Goal: Task Accomplishment & Management: Manage account settings

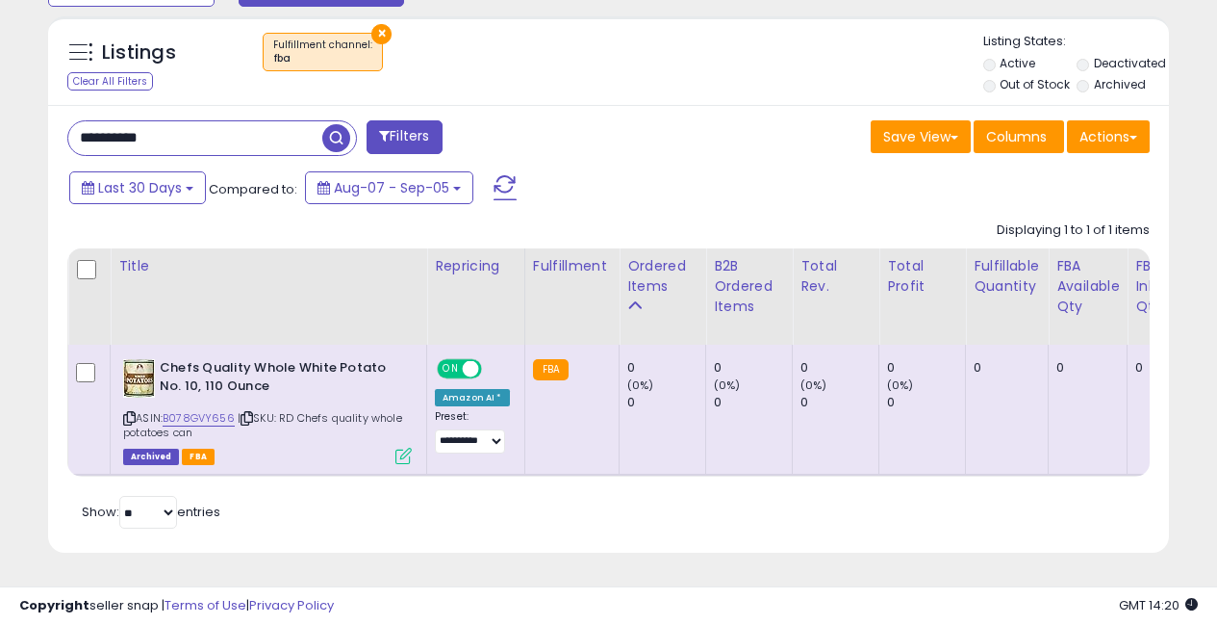
scroll to position [395, 648]
drag, startPoint x: 193, startPoint y: 139, endPoint x: 0, endPoint y: 120, distance: 194.3
click at [1, 120] on div "**********" at bounding box center [608, 0] width 1217 height 1248
paste input "text"
type input "**********"
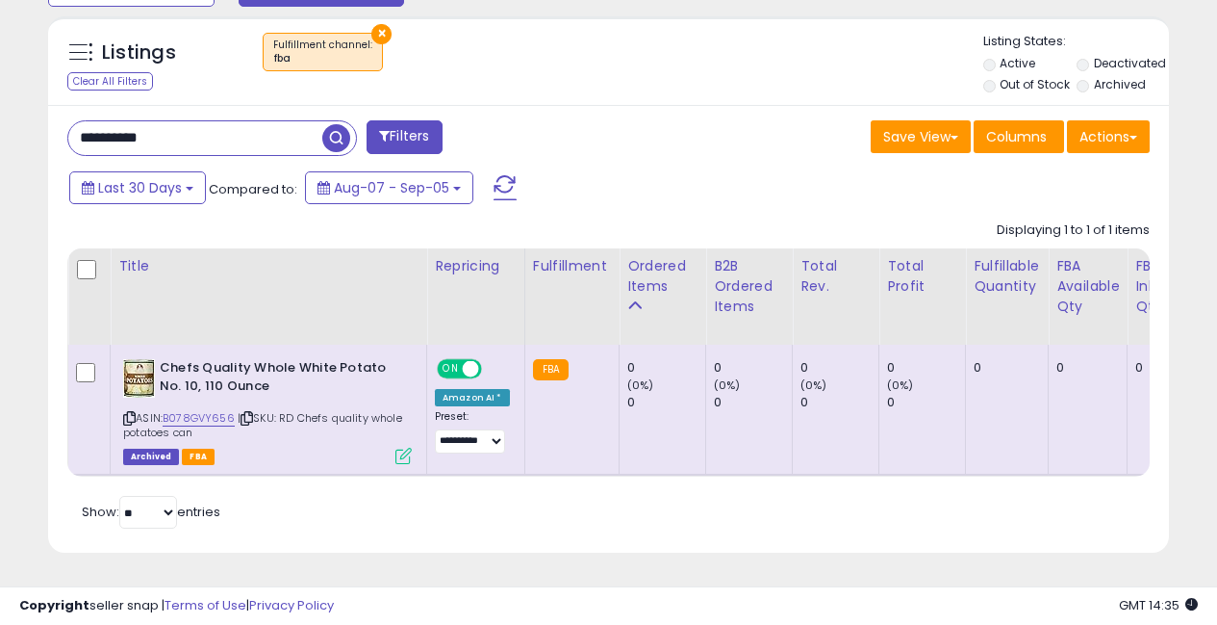
click at [334, 148] on span "button" at bounding box center [336, 138] width 28 height 28
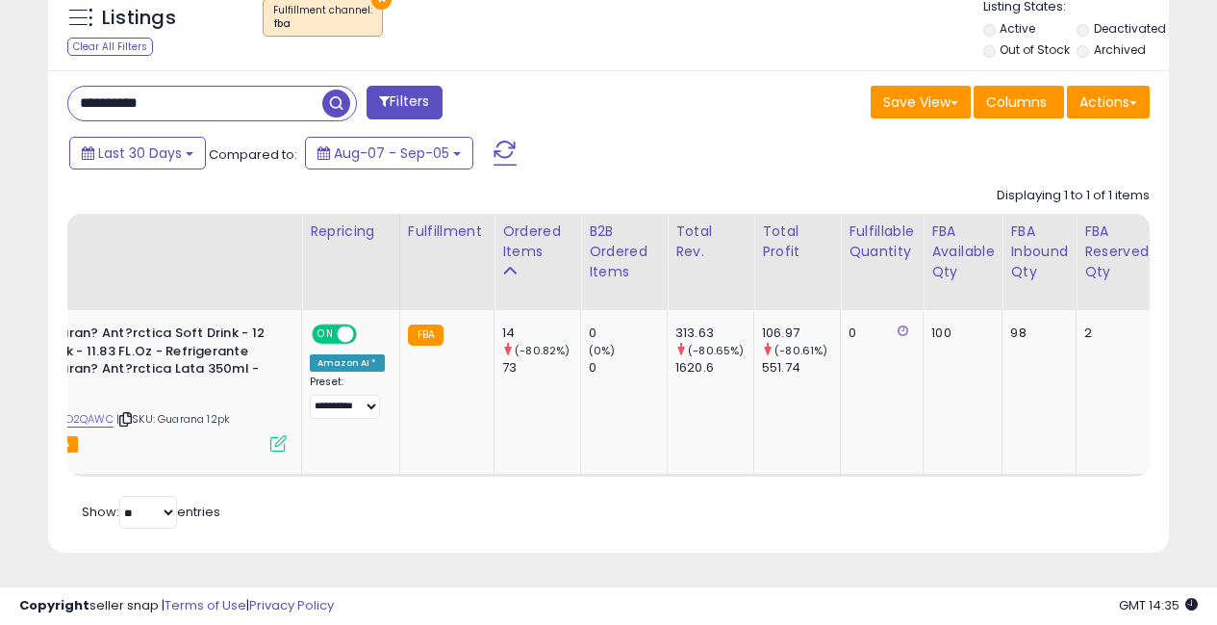
scroll to position [0, 0]
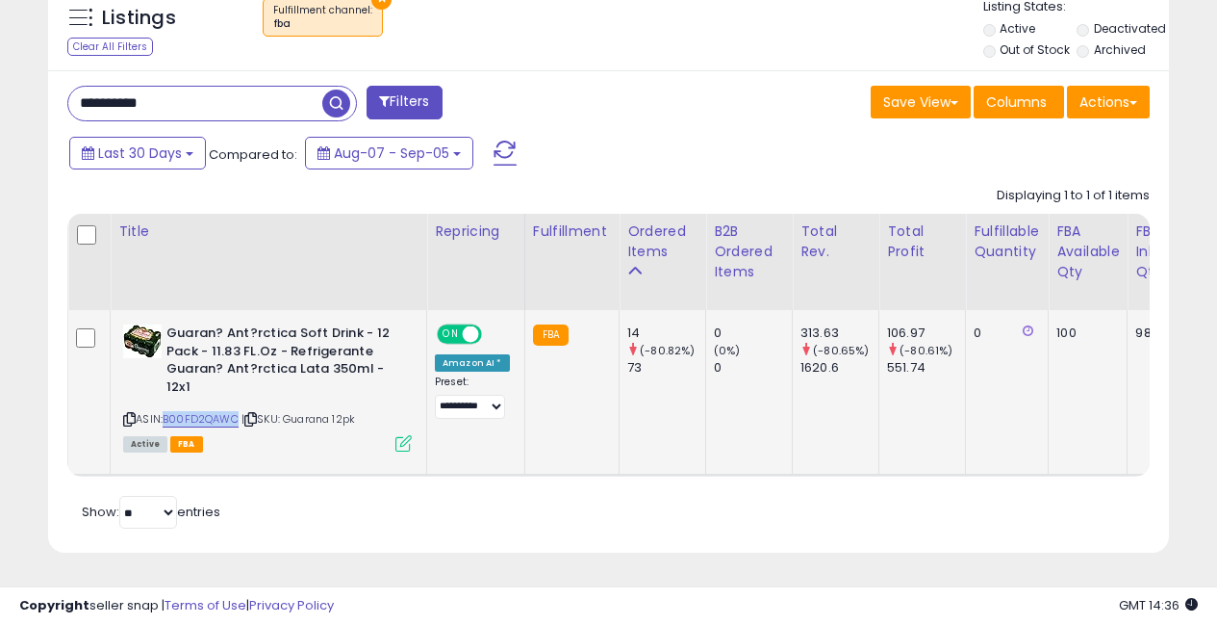
drag, startPoint x: 166, startPoint y: 404, endPoint x: 239, endPoint y: 404, distance: 72.2
click at [239, 404] on div "ASIN: B00FD2QAWC | SKU: Guarana 12pk Active FBA" at bounding box center [267, 386] width 289 height 125
copy link "B00FD2QAWC"
drag, startPoint x: 207, startPoint y: 88, endPoint x: 0, endPoint y: 101, distance: 207.3
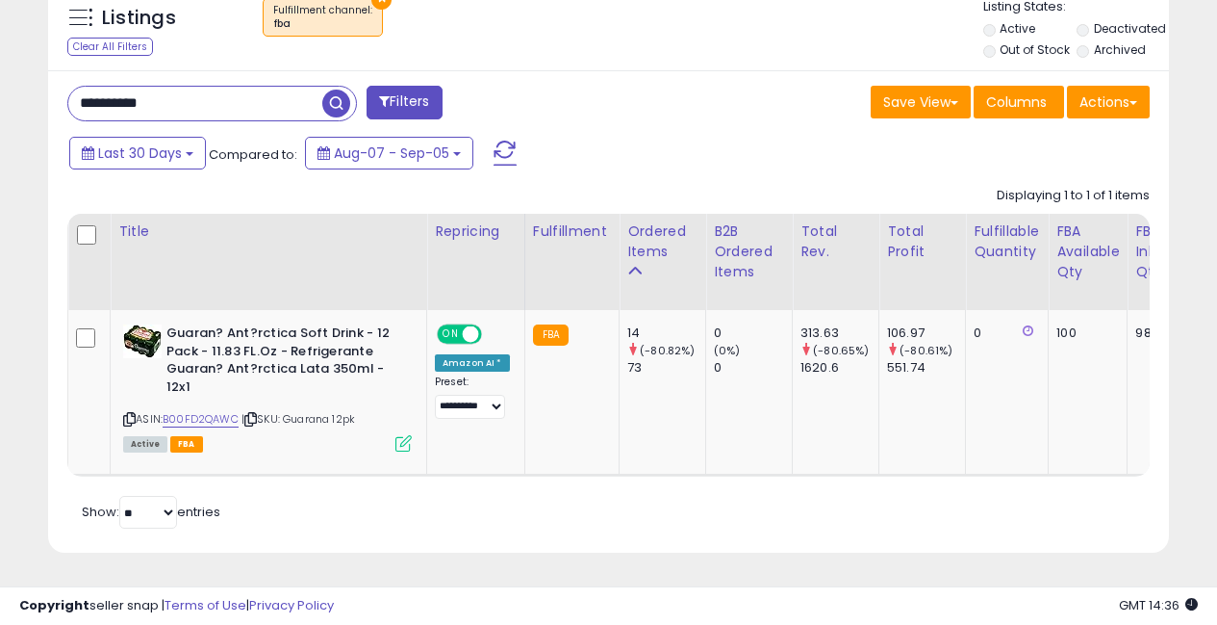
drag, startPoint x: 45, startPoint y: 69, endPoint x: 25, endPoint y: 68, distance: 20.2
click at [34, 66] on div "Listings Clear All Filters × Fulfillment channel : fba Active" at bounding box center [609, 274] width 1150 height 605
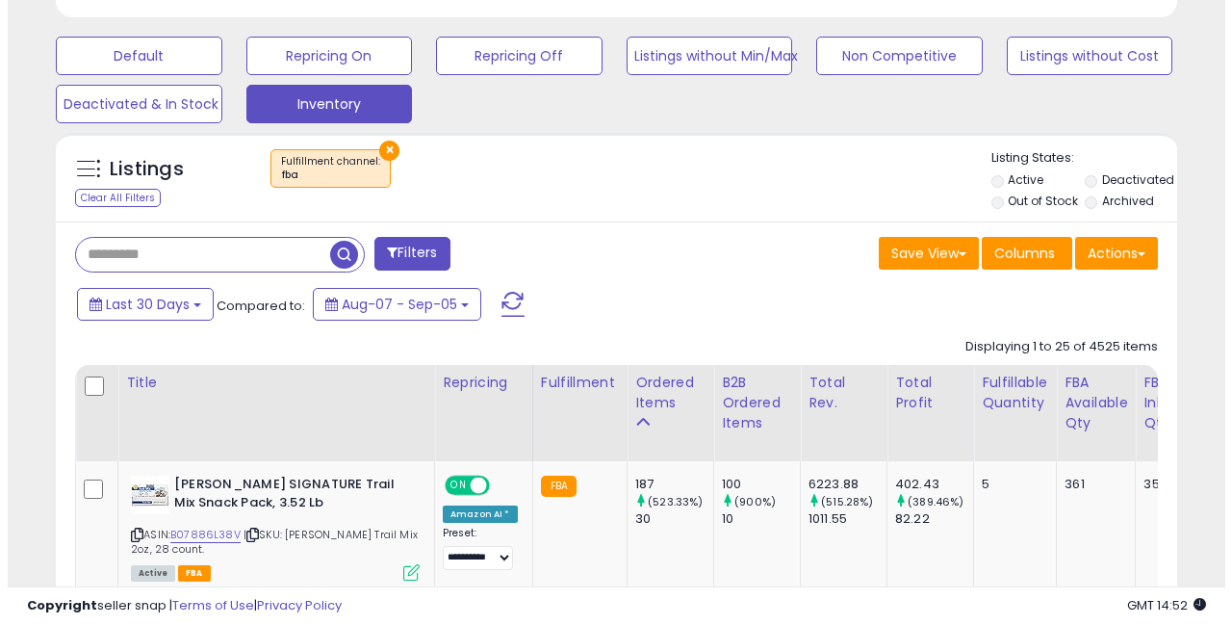
scroll to position [395, 648]
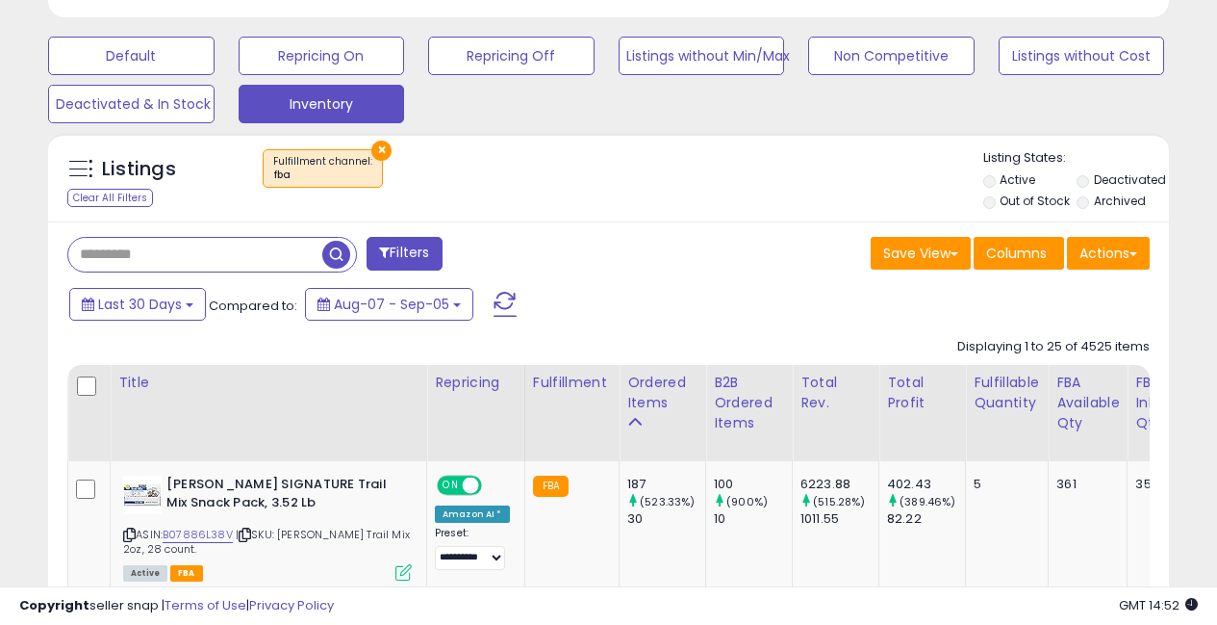
click at [173, 259] on input "text" at bounding box center [195, 255] width 254 height 34
paste input "**********"
click at [337, 259] on span "button" at bounding box center [336, 255] width 28 height 28
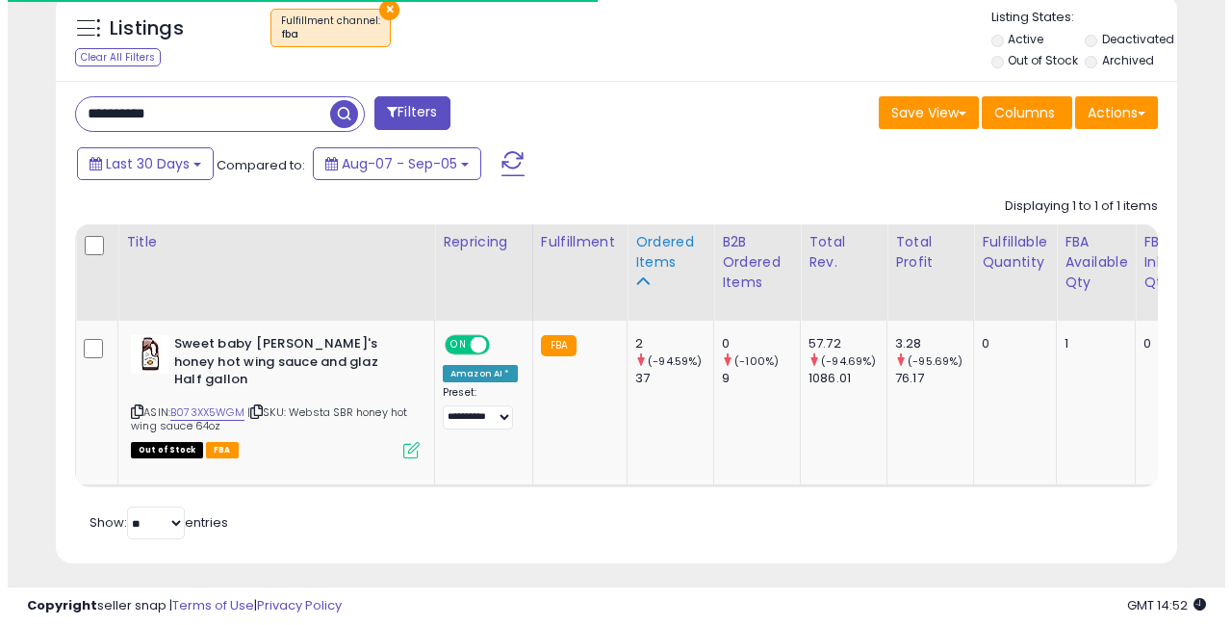
scroll to position [736, 0]
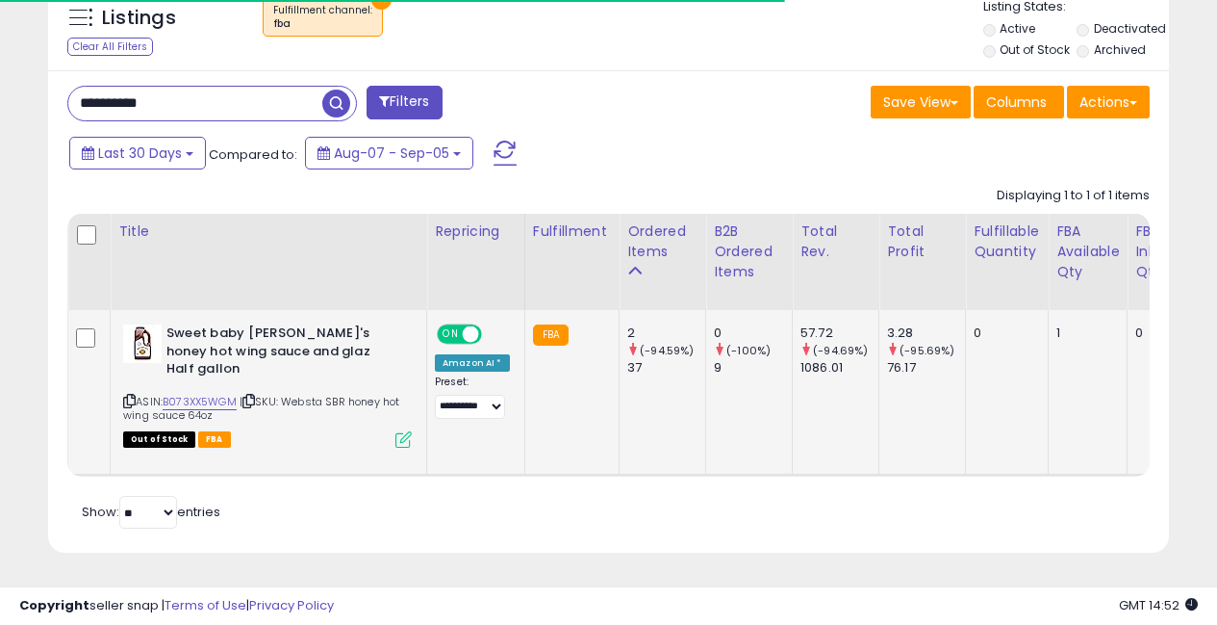
click at [403, 431] on icon at bounding box center [404, 439] width 16 height 16
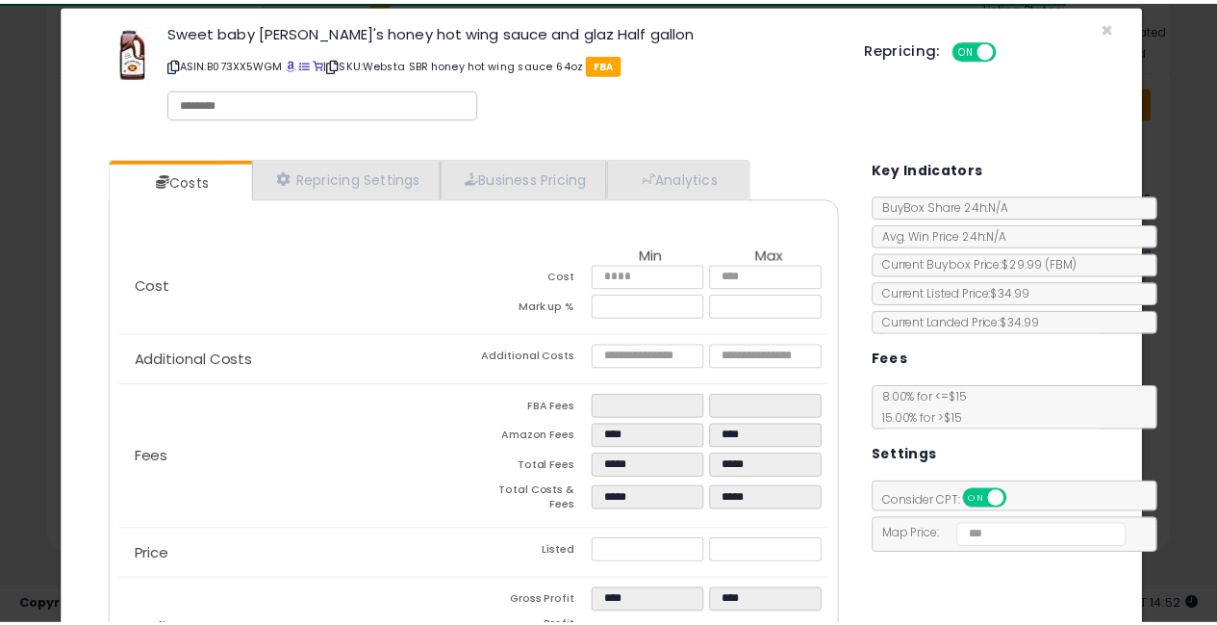
scroll to position [0, 0]
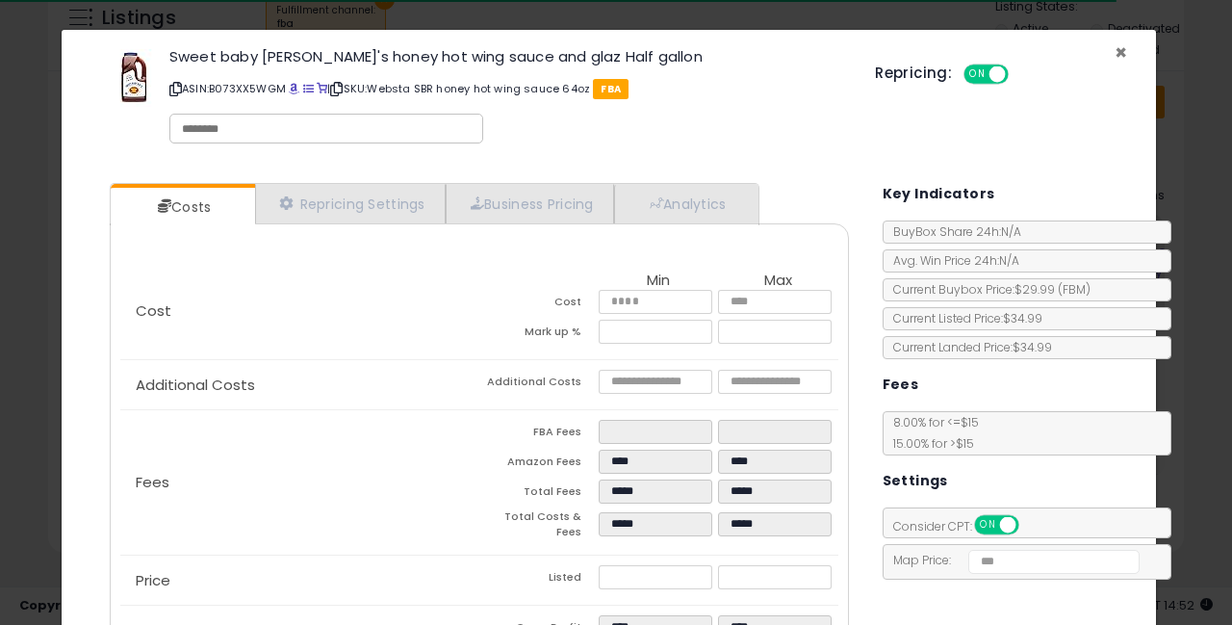
click at [1114, 44] on span "×" at bounding box center [1120, 52] width 13 height 28
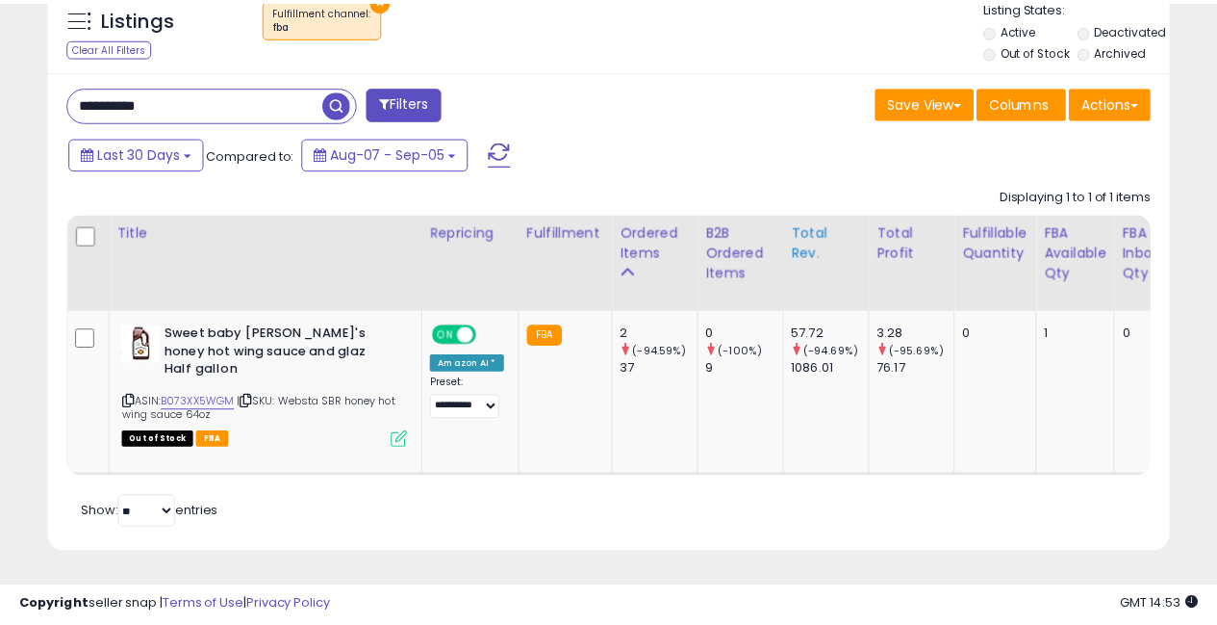
scroll to position [961961, 961707]
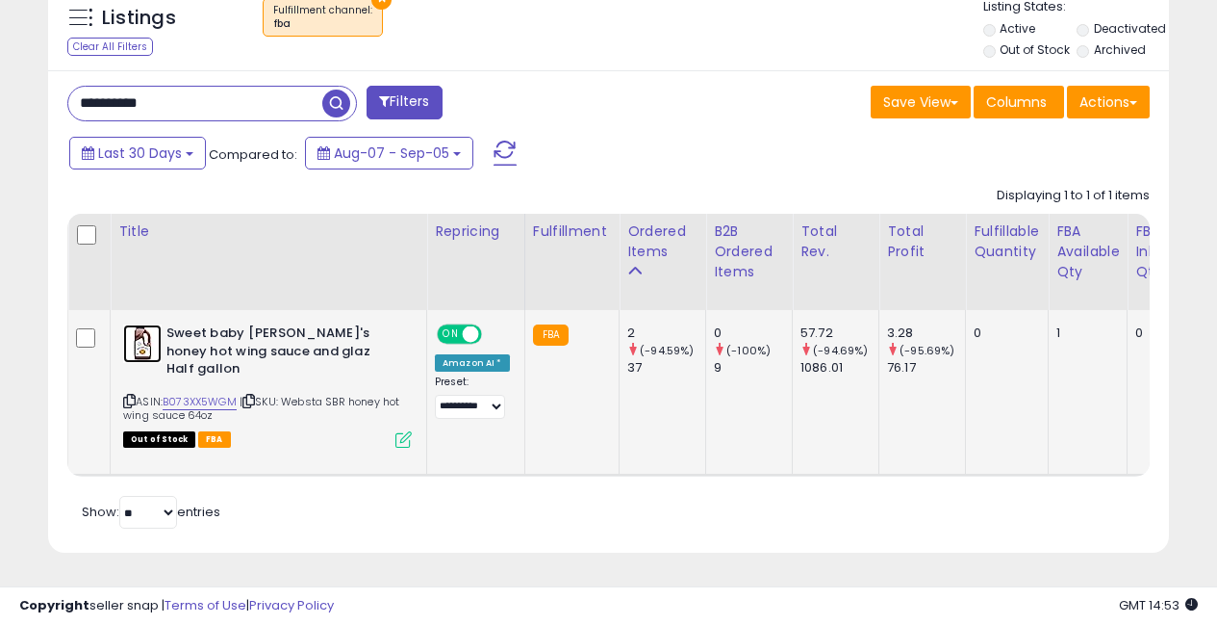
click at [150, 330] on img at bounding box center [142, 343] width 38 height 38
drag, startPoint x: 182, startPoint y: 84, endPoint x: 60, endPoint y: 63, distance: 124.0
click at [98, 86] on div "**********" at bounding box center [212, 104] width 290 height 36
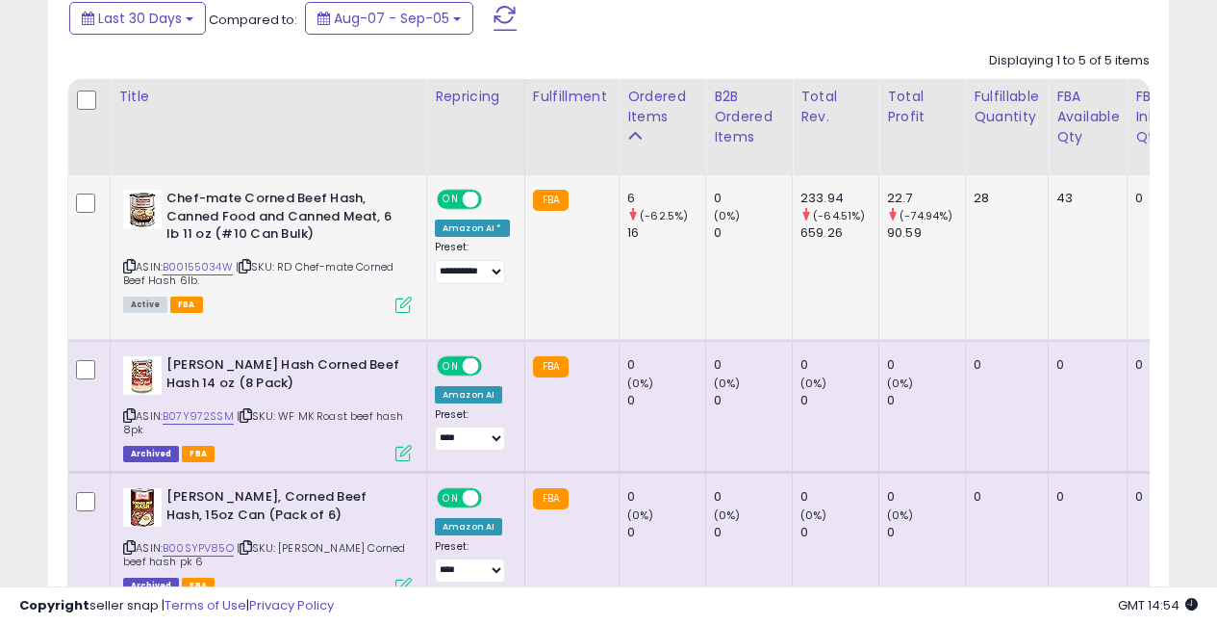
scroll to position [395, 648]
click at [135, 211] on img at bounding box center [142, 209] width 38 height 38
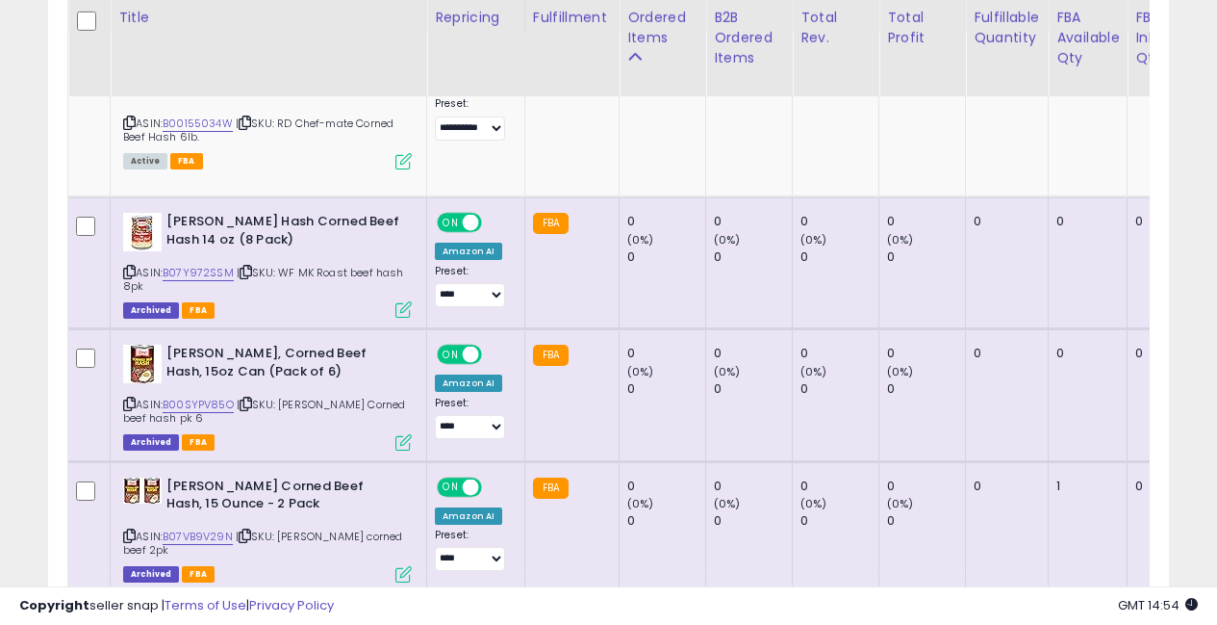
scroll to position [608, 0]
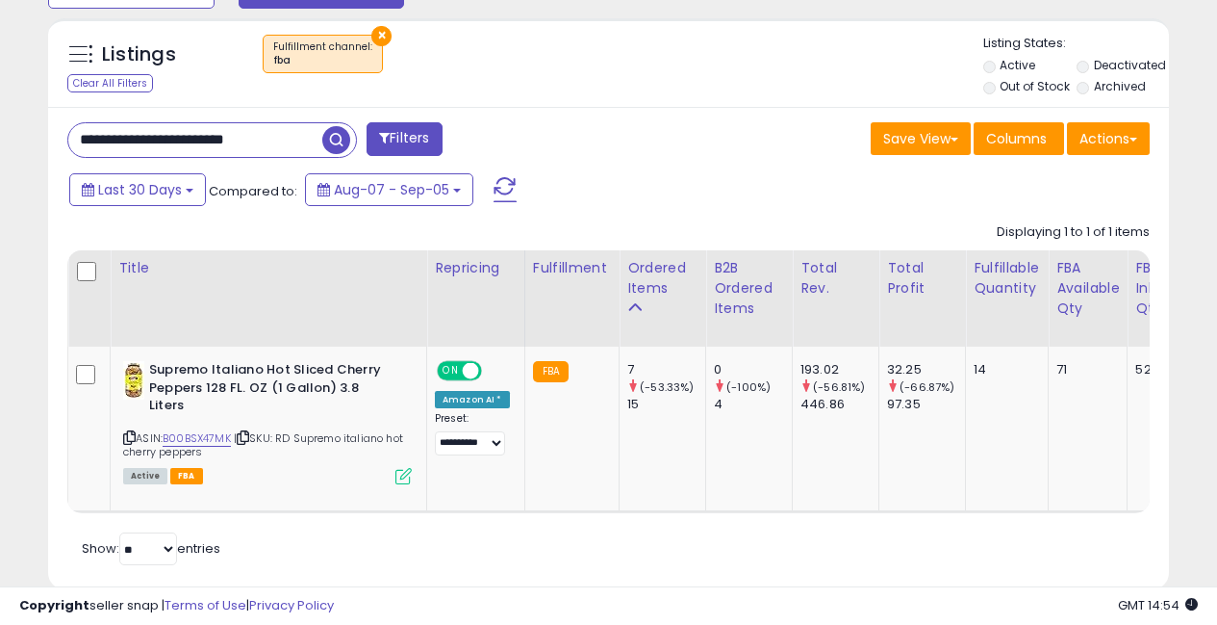
scroll to position [651, 0]
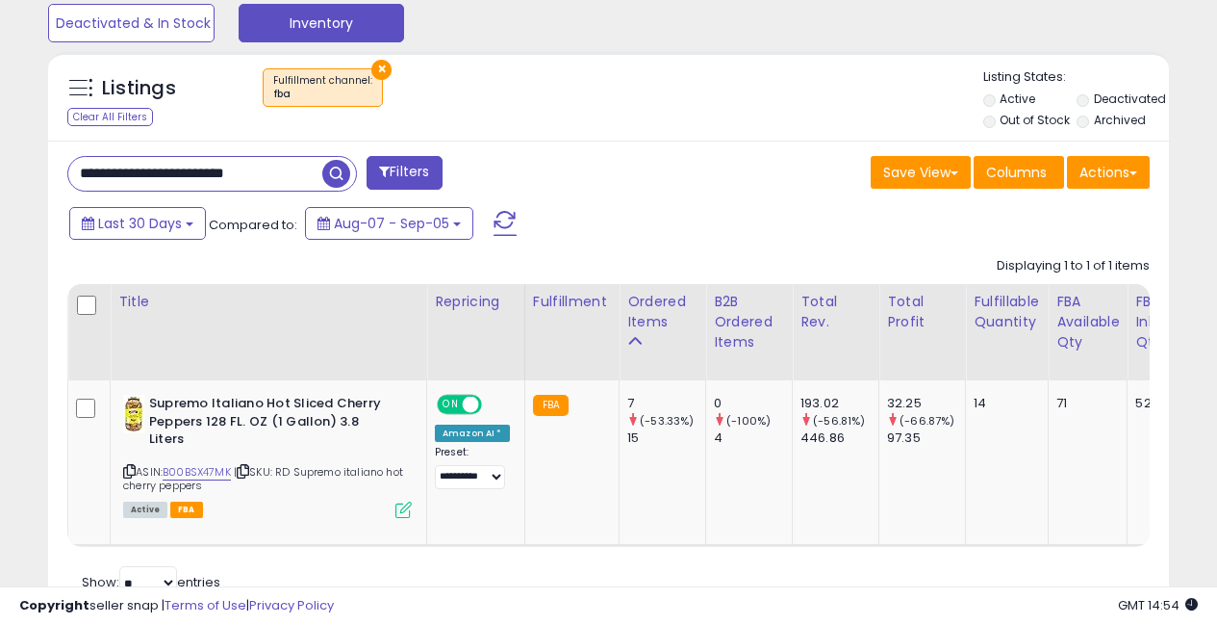
drag, startPoint x: 294, startPoint y: 170, endPoint x: 0, endPoint y: 161, distance: 294.6
click at [0, 161] on div "**********" at bounding box center [608, 53] width 1217 height 1283
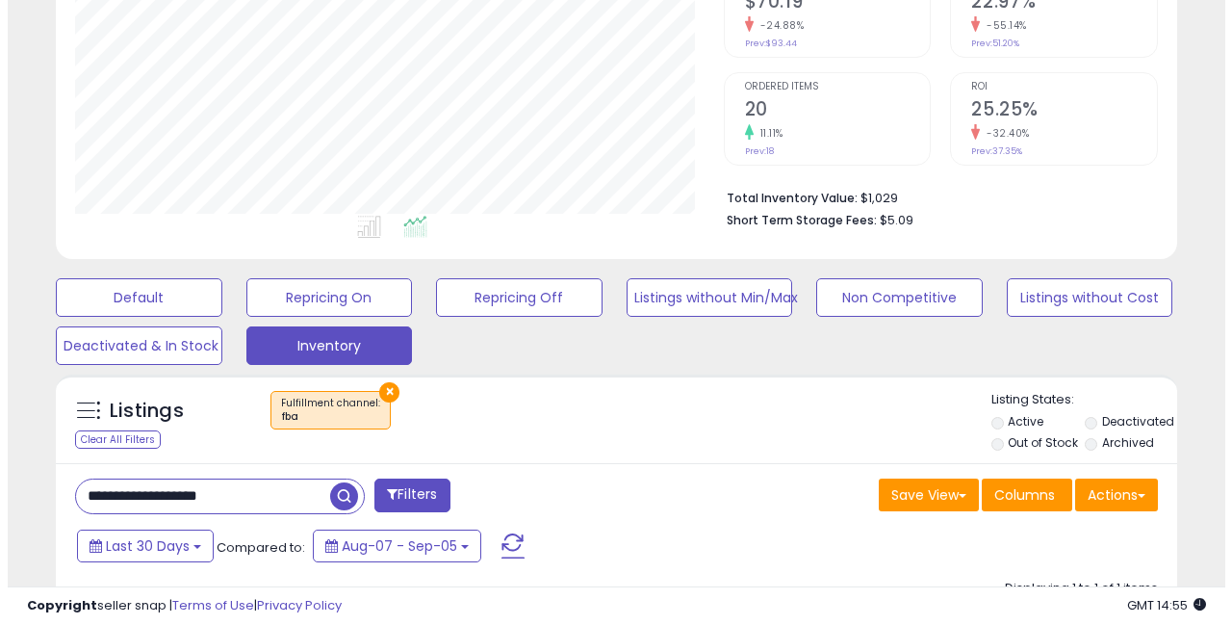
scroll to position [328, 0]
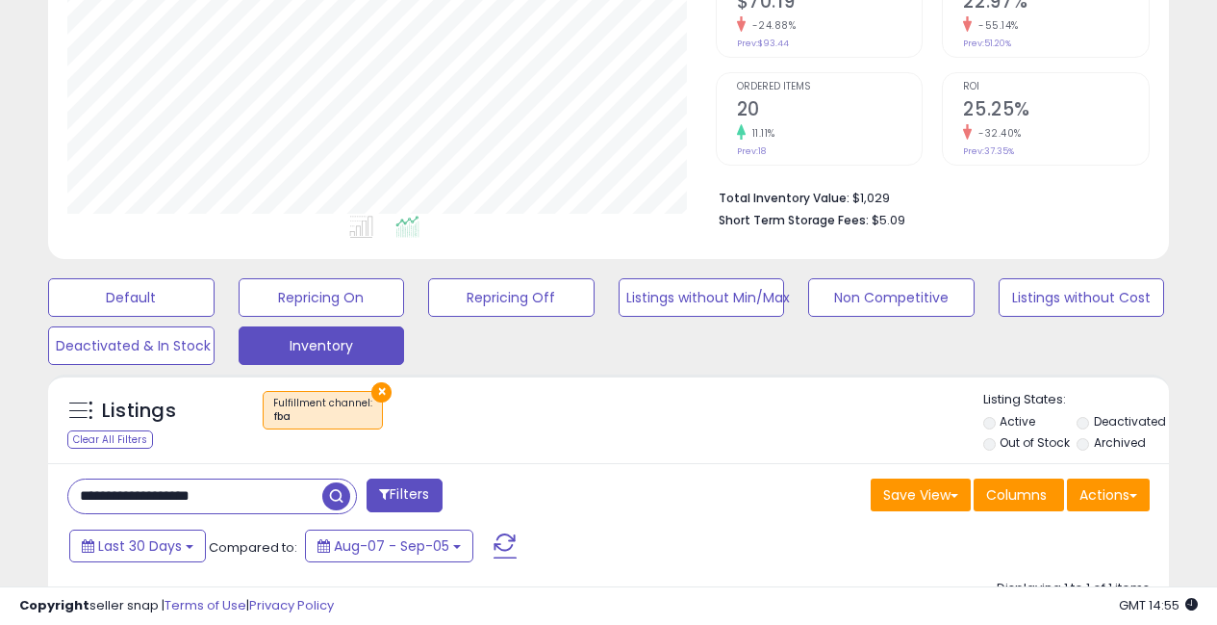
drag, startPoint x: 169, startPoint y: 492, endPoint x: 10, endPoint y: 482, distance: 160.0
type input "**********"
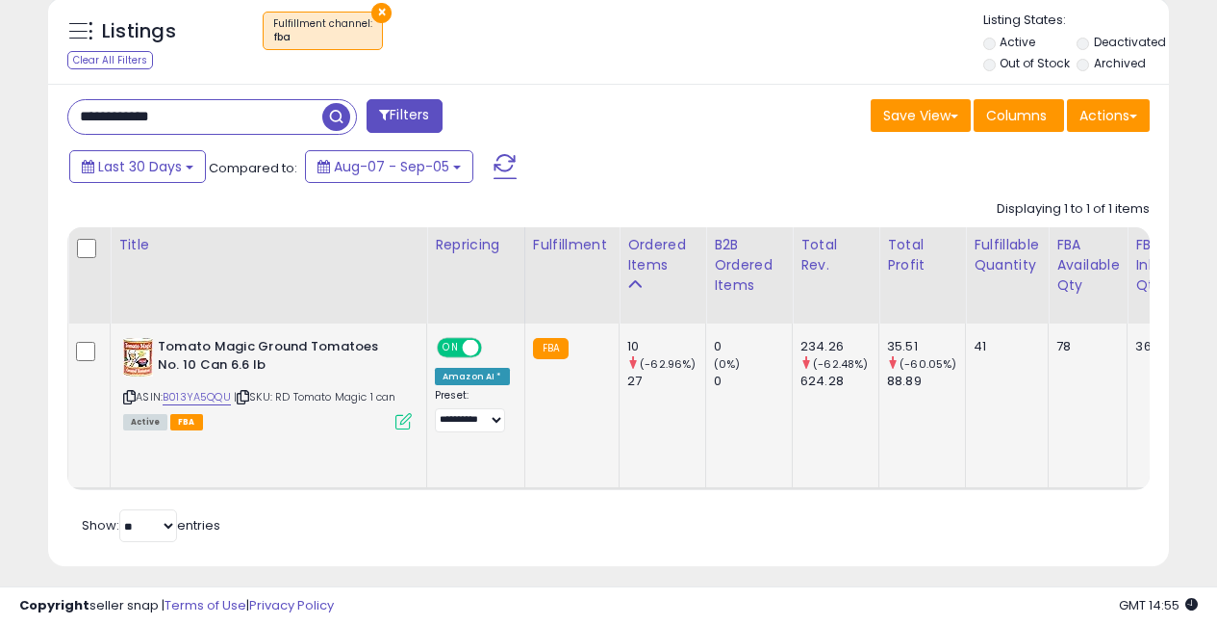
scroll to position [736, 0]
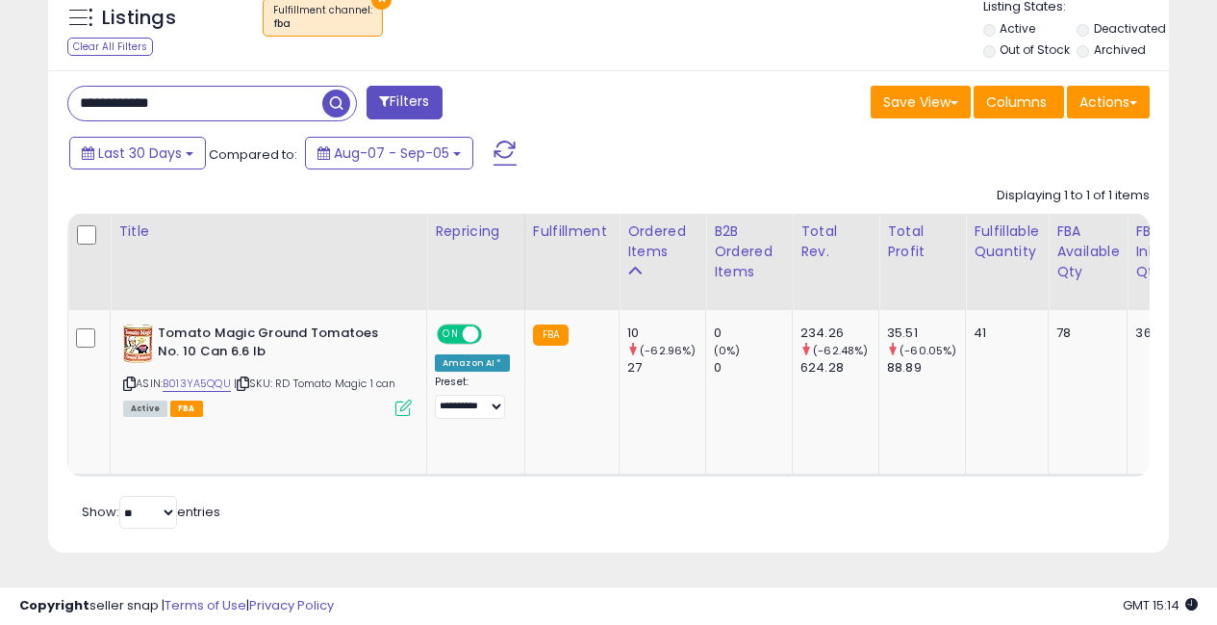
drag, startPoint x: 208, startPoint y: 93, endPoint x: 0, endPoint y: 28, distance: 217.9
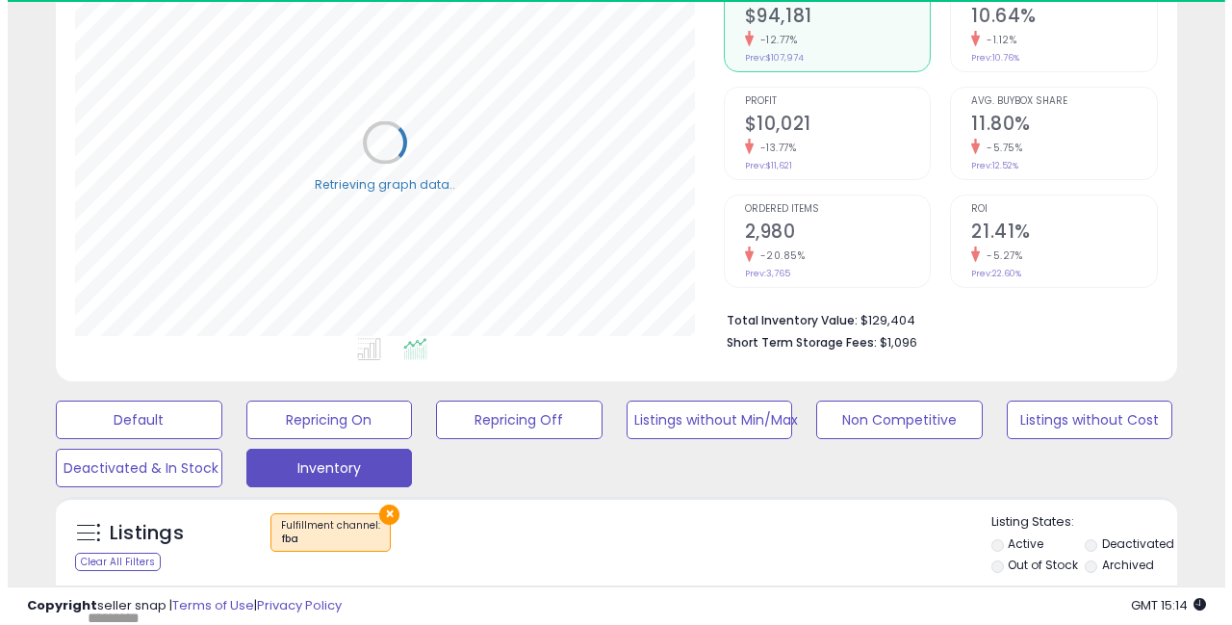
scroll to position [240, 0]
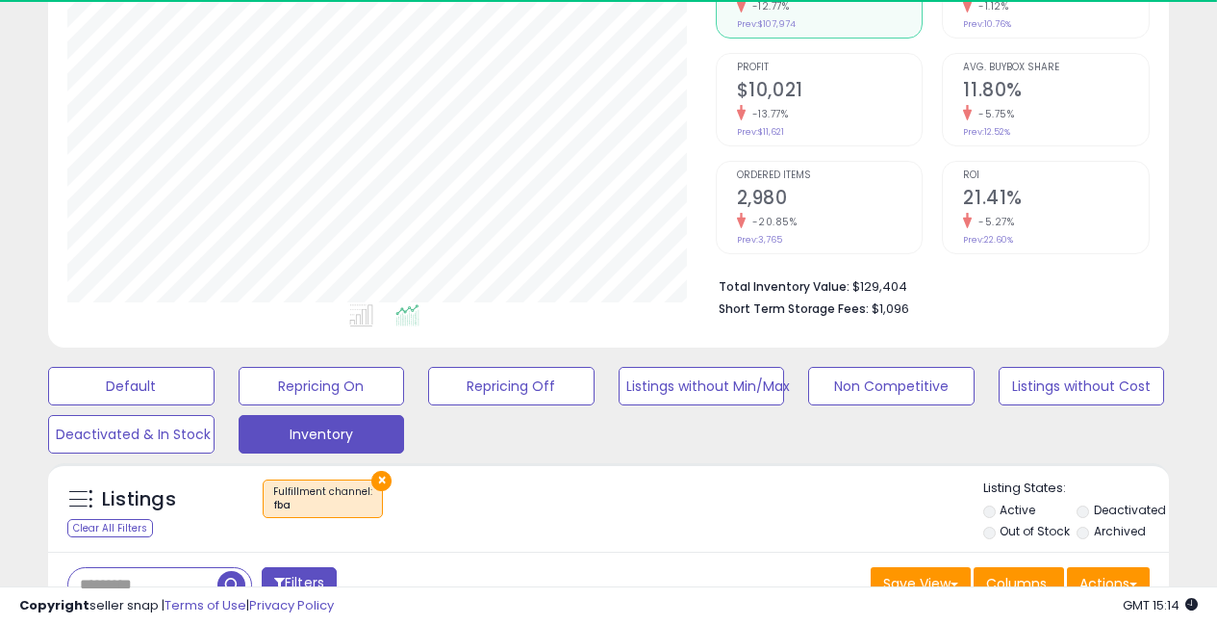
click at [374, 484] on button "×" at bounding box center [381, 481] width 20 height 20
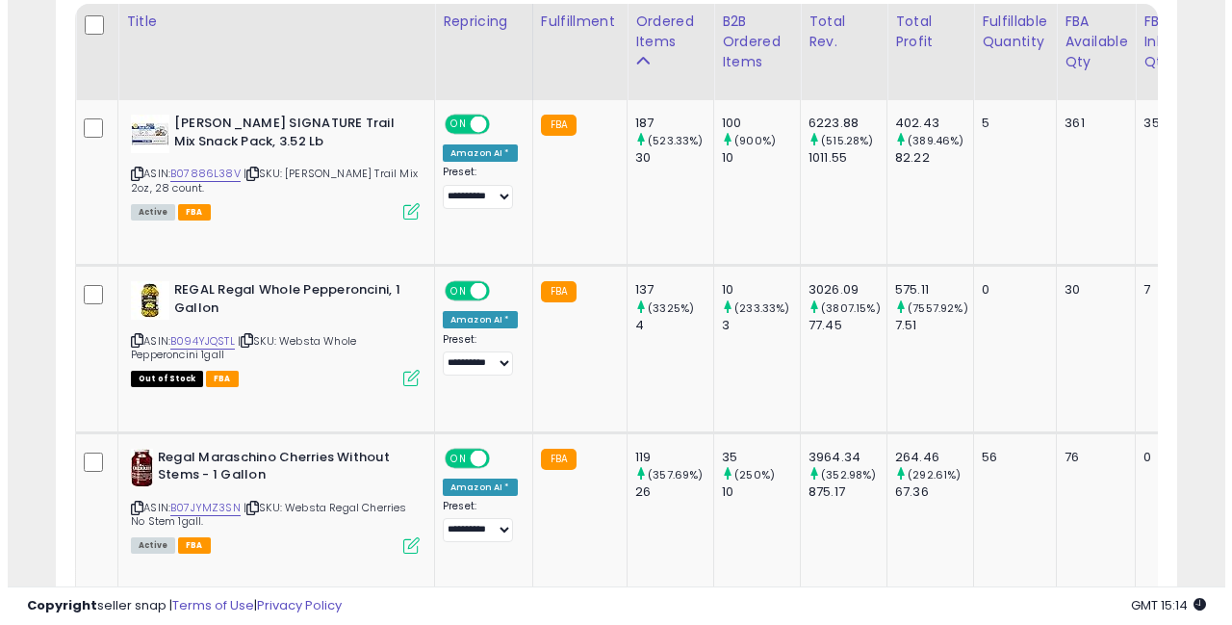
scroll to position [955, 0]
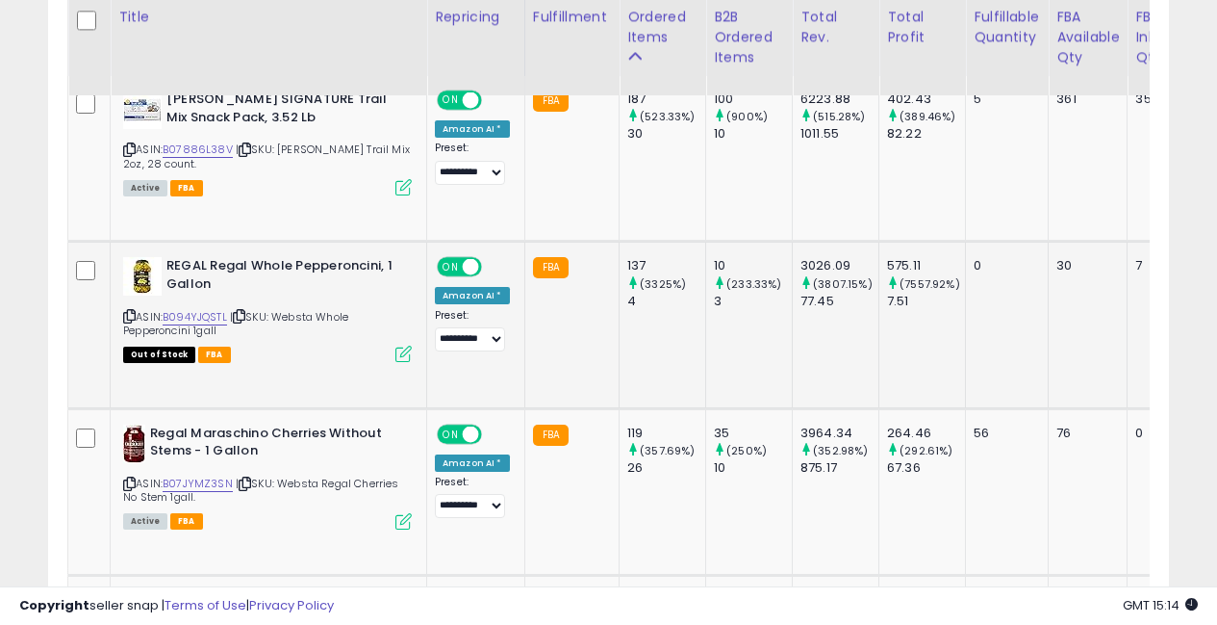
click at [404, 354] on icon at bounding box center [404, 353] width 16 height 16
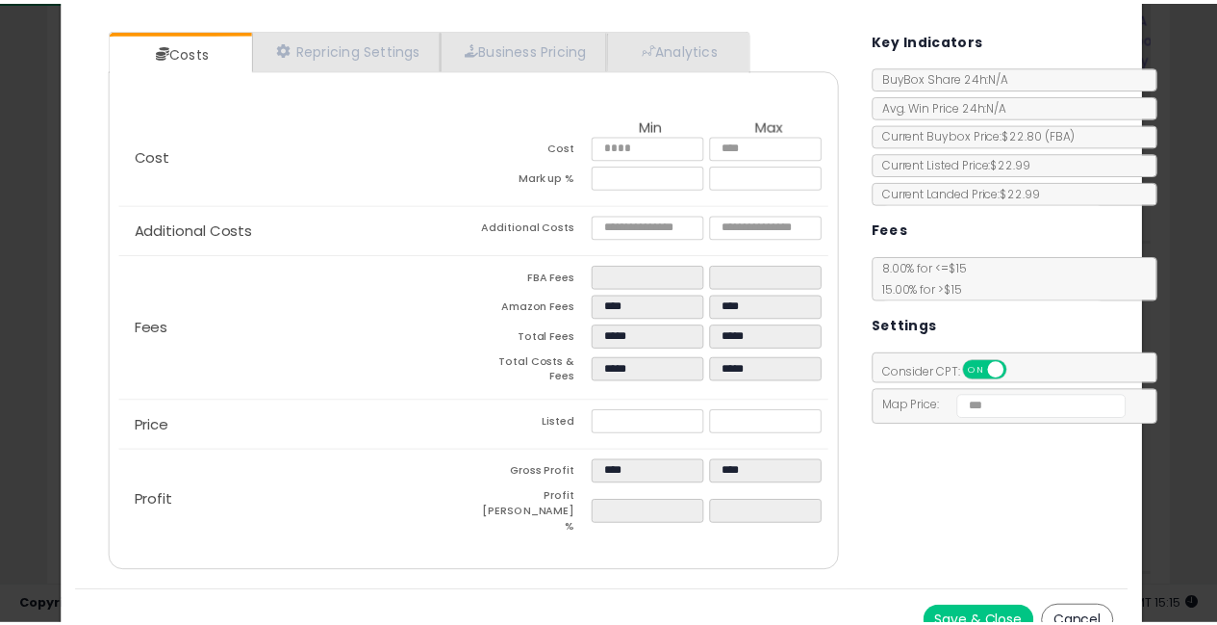
scroll to position [0, 0]
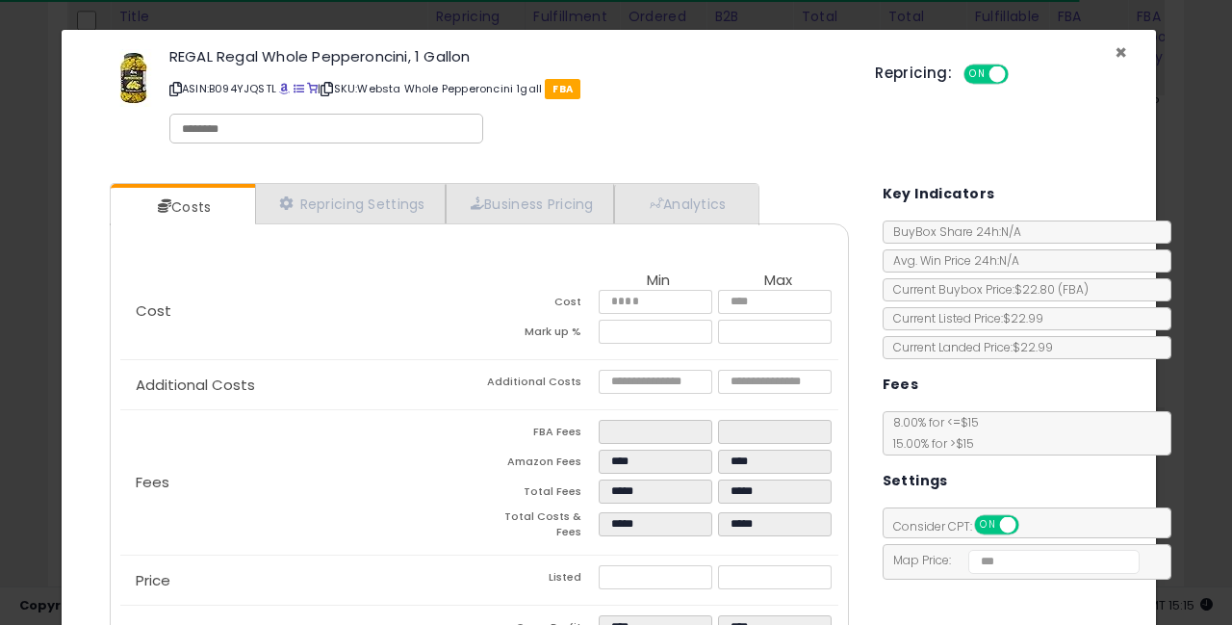
click at [1114, 48] on span "×" at bounding box center [1120, 52] width 13 height 28
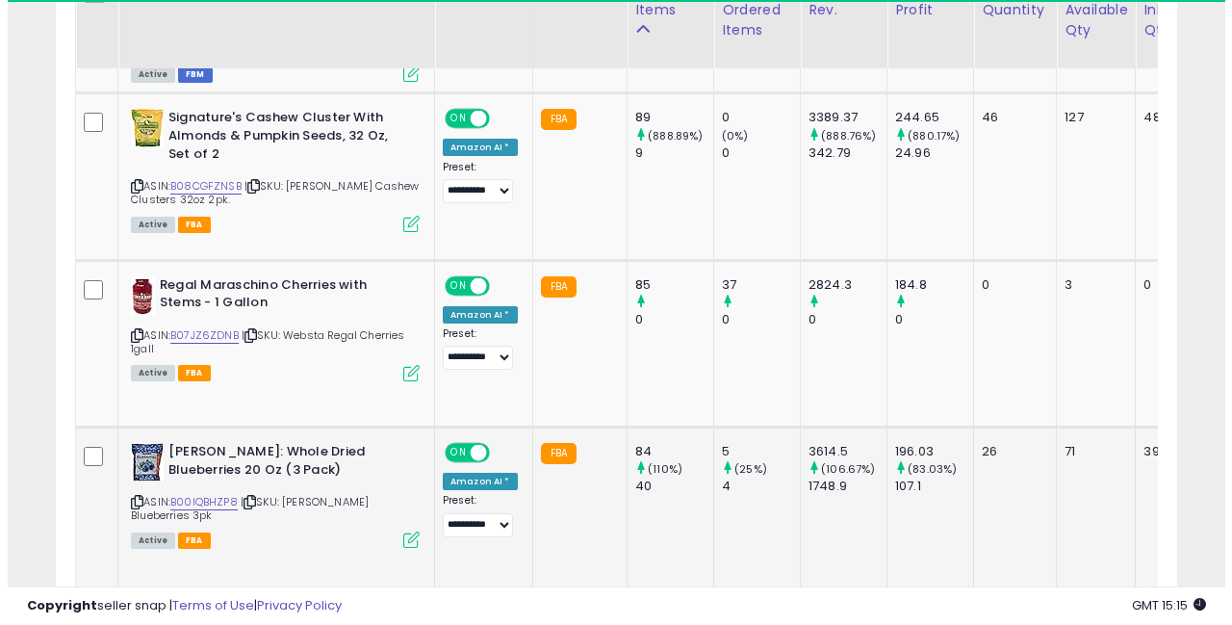
scroll to position [1717, 0]
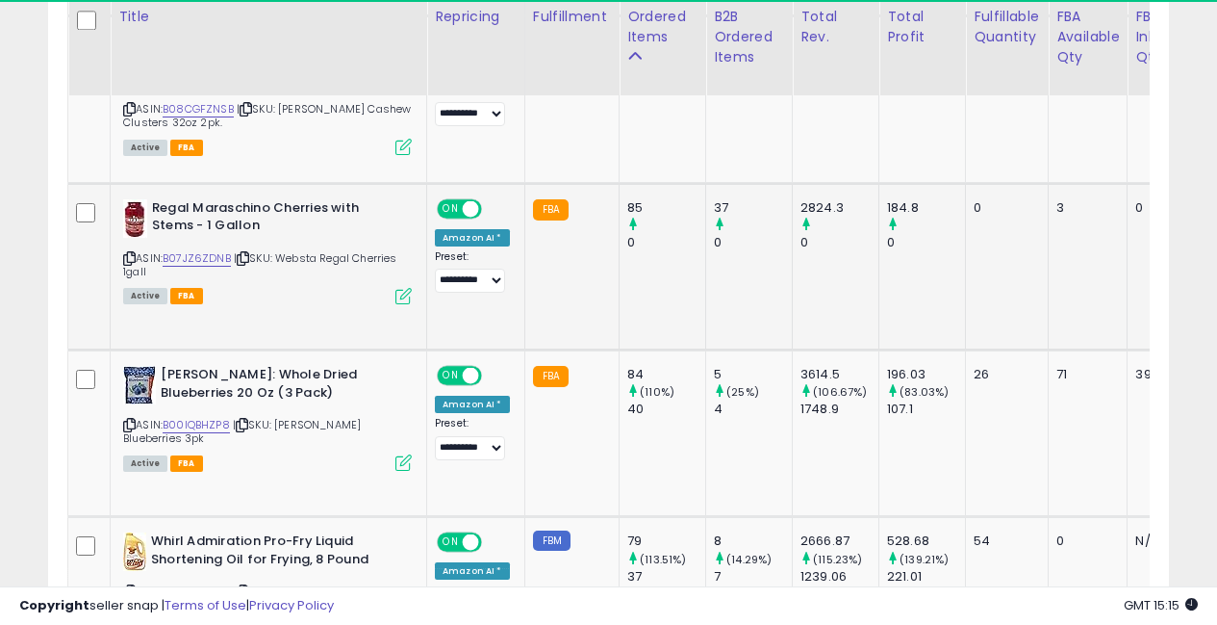
click at [407, 288] on icon at bounding box center [404, 296] width 16 height 16
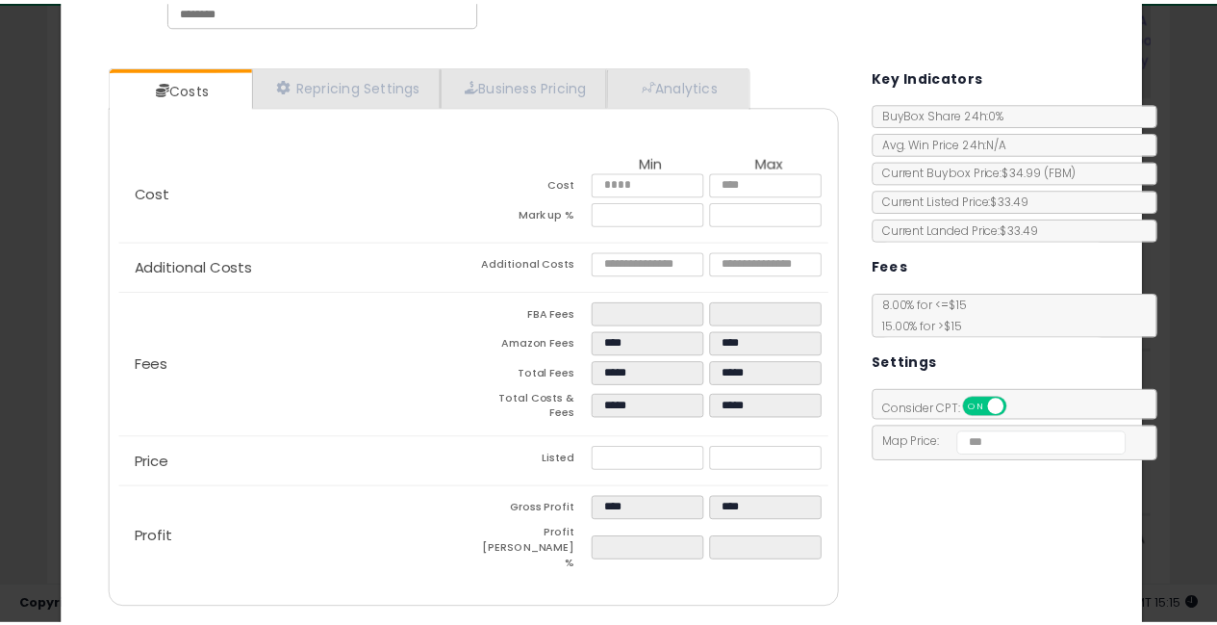
scroll to position [0, 0]
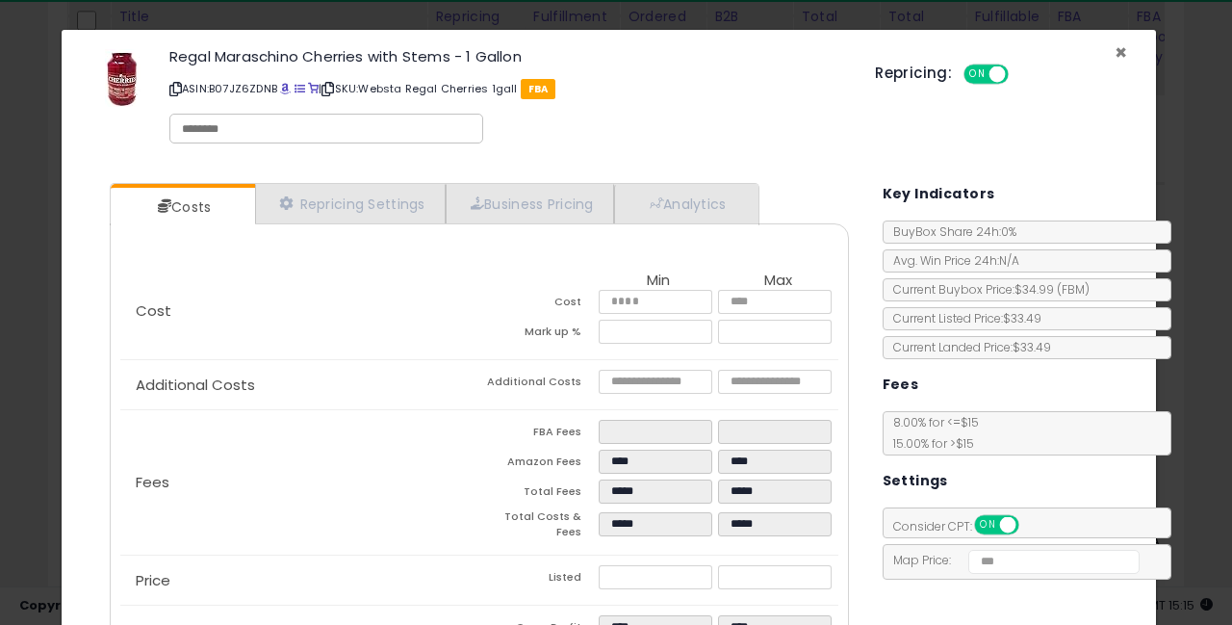
click at [1114, 43] on span "×" at bounding box center [1120, 52] width 13 height 28
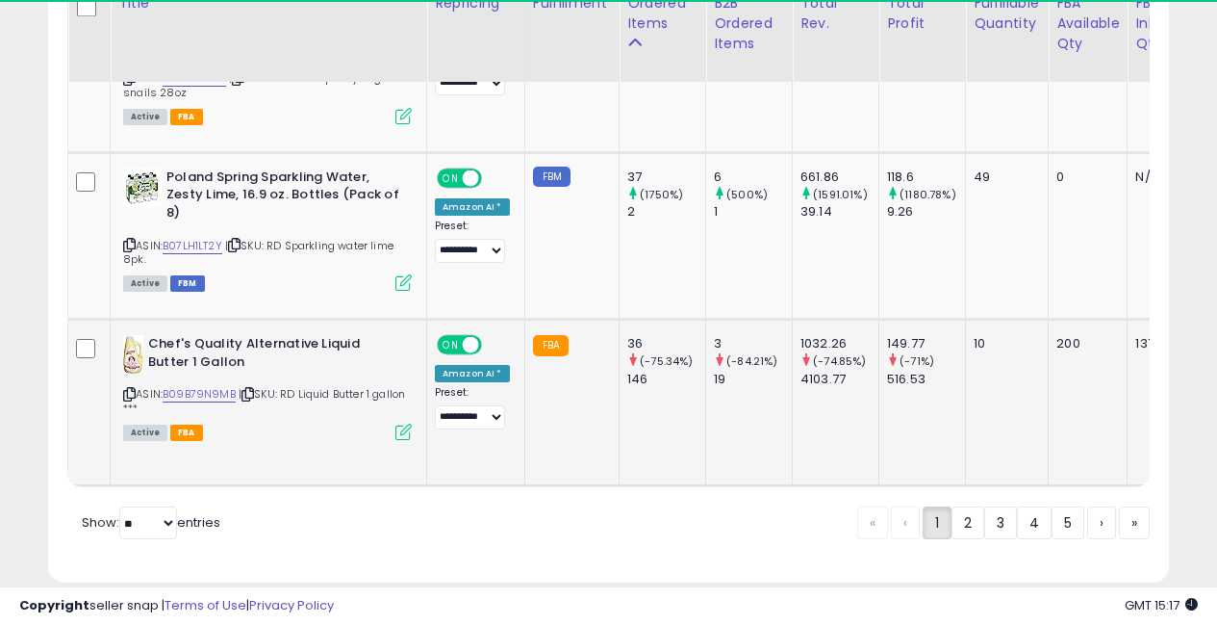
scroll to position [4724, 0]
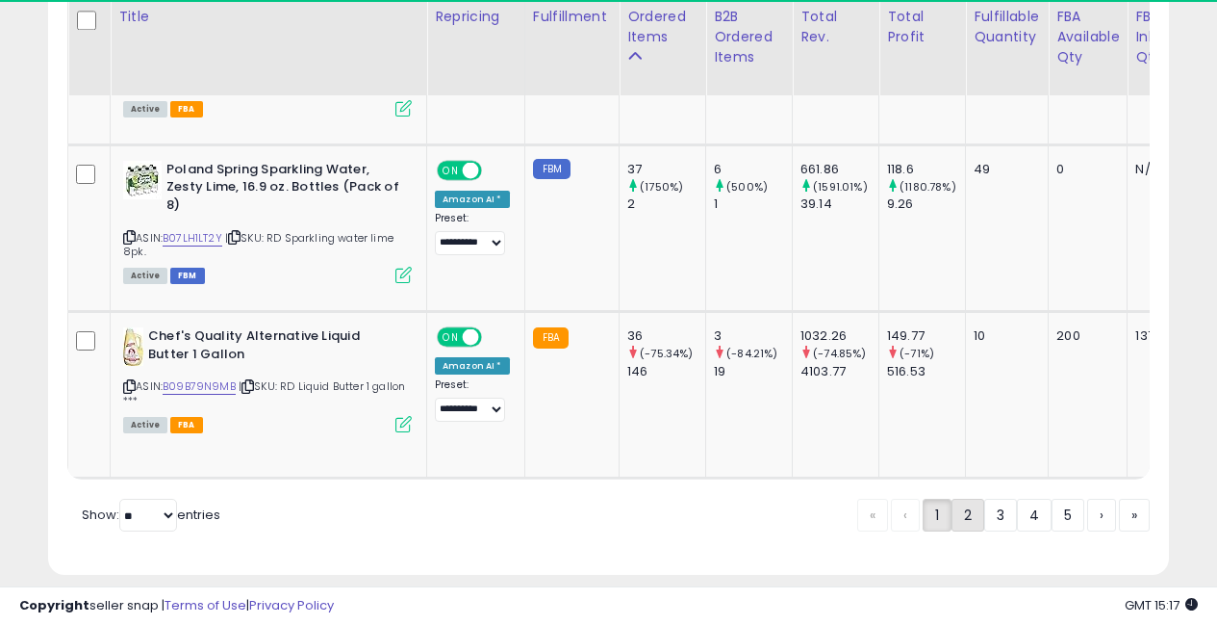
click at [969, 502] on link "2" at bounding box center [968, 515] width 33 height 33
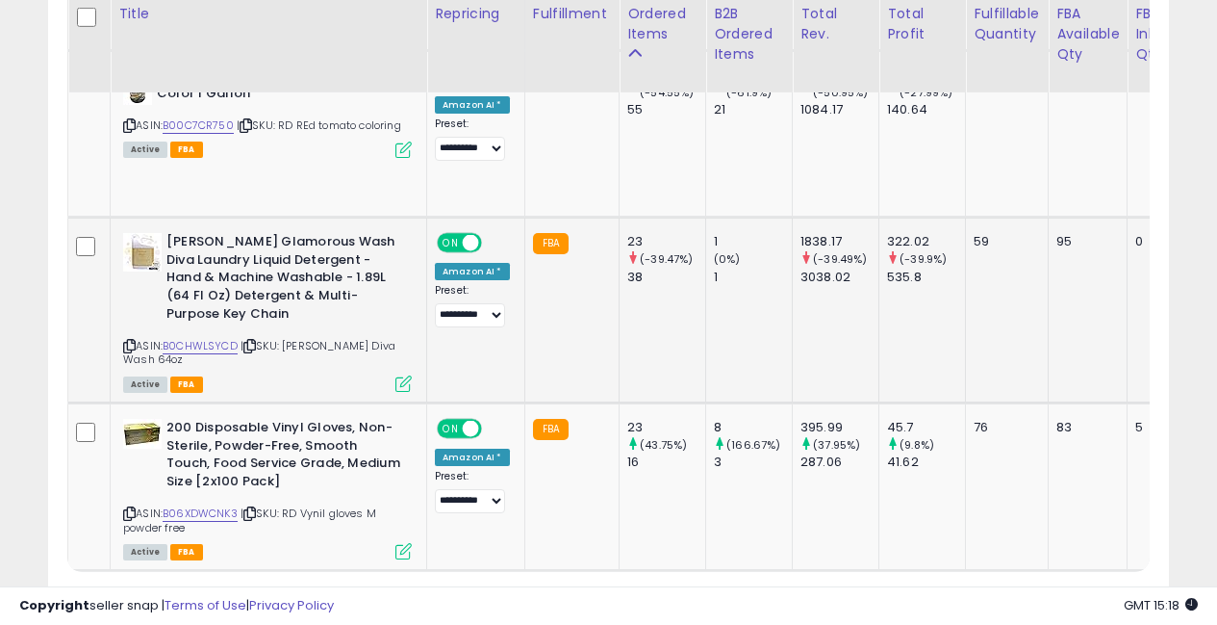
scroll to position [4859, 0]
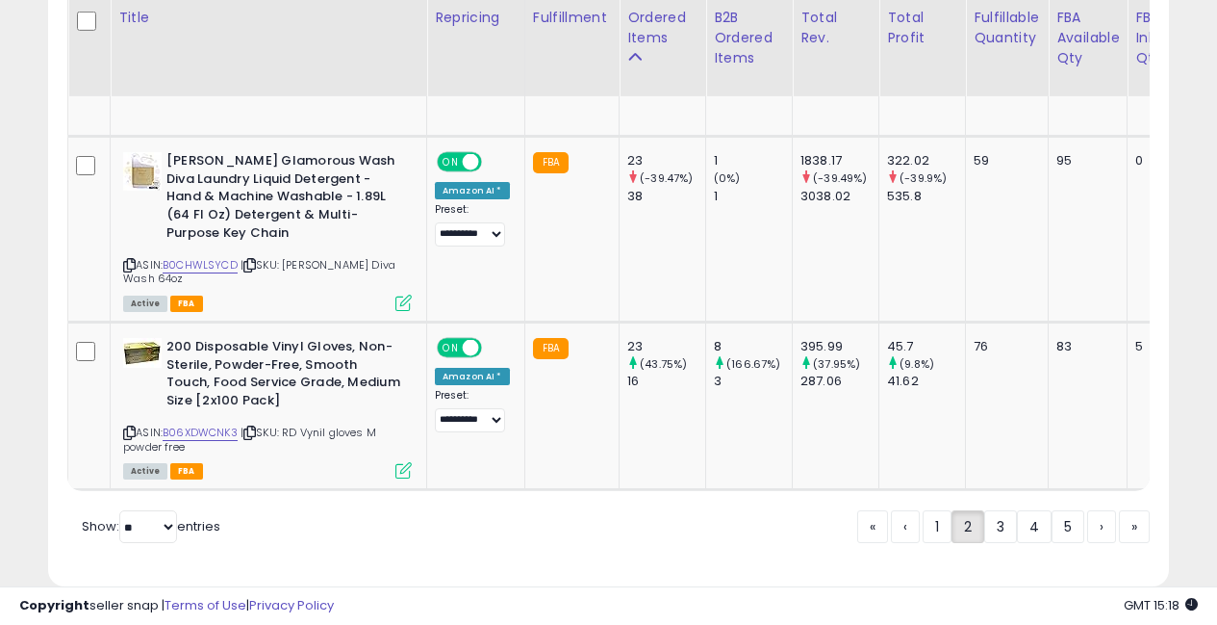
click at [995, 510] on link "3" at bounding box center [1000, 526] width 33 height 33
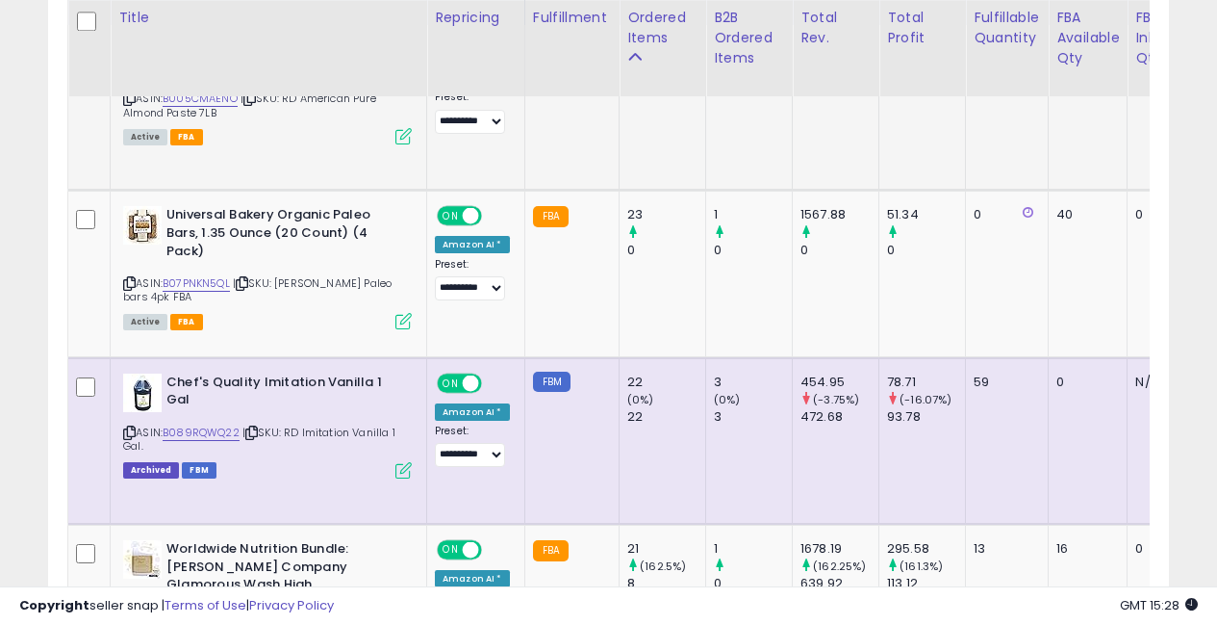
scroll to position [320, 0]
